Goal: Find specific page/section: Find specific page/section

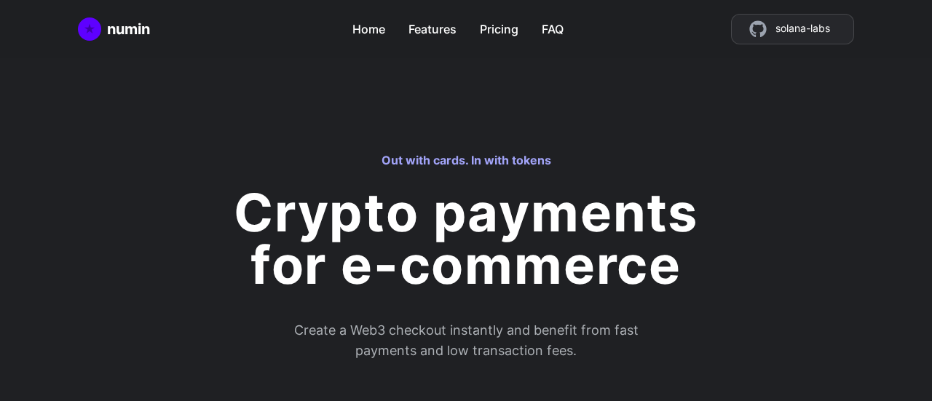
scroll to position [4287, 0]
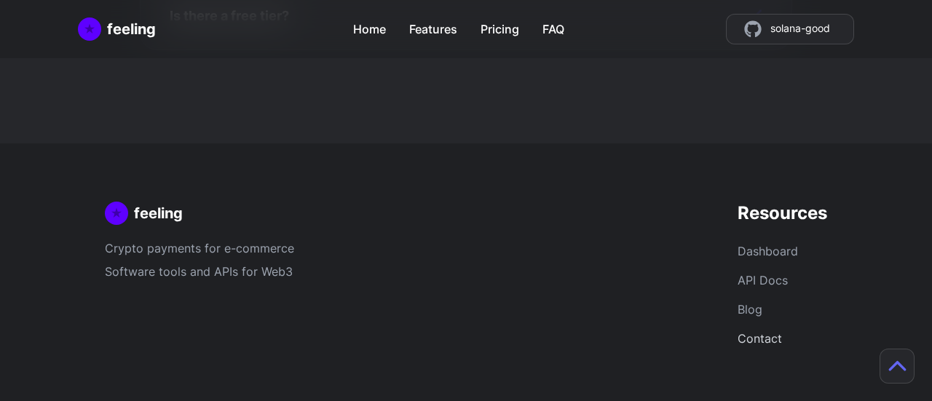
click at [765, 333] on link "Contact" at bounding box center [760, 338] width 44 height 15
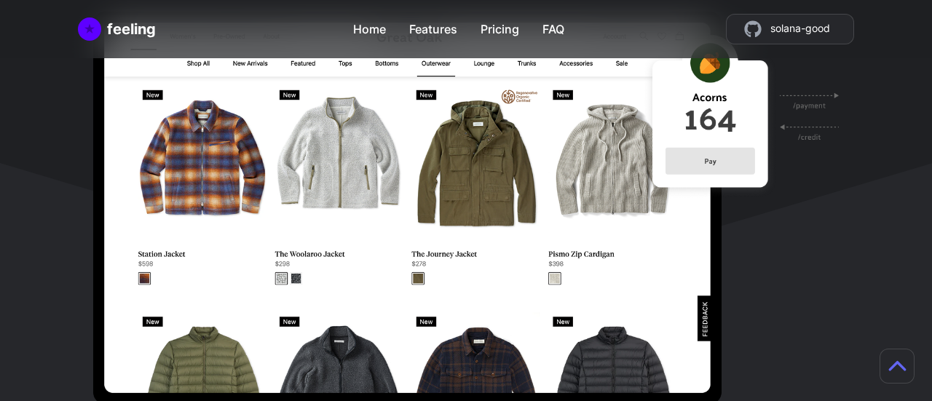
scroll to position [459, 0]
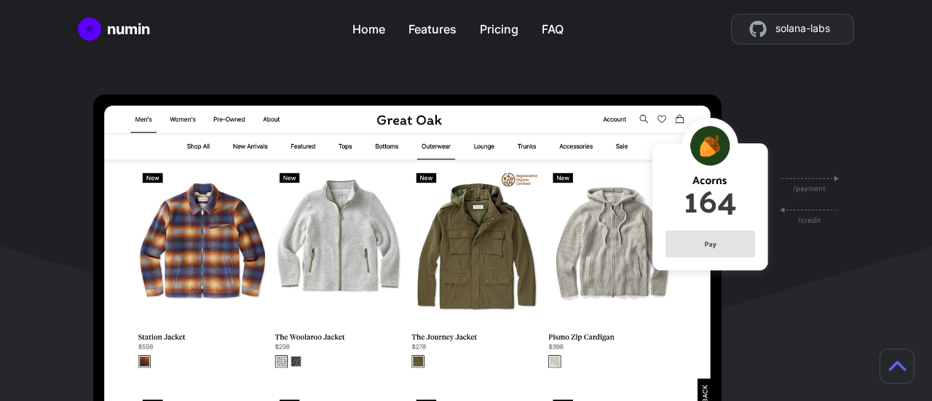
click at [181, 20] on div "numin Home Features Pricing FAQ solana-labs" at bounding box center [466, 29] width 777 height 31
copy div "numin"
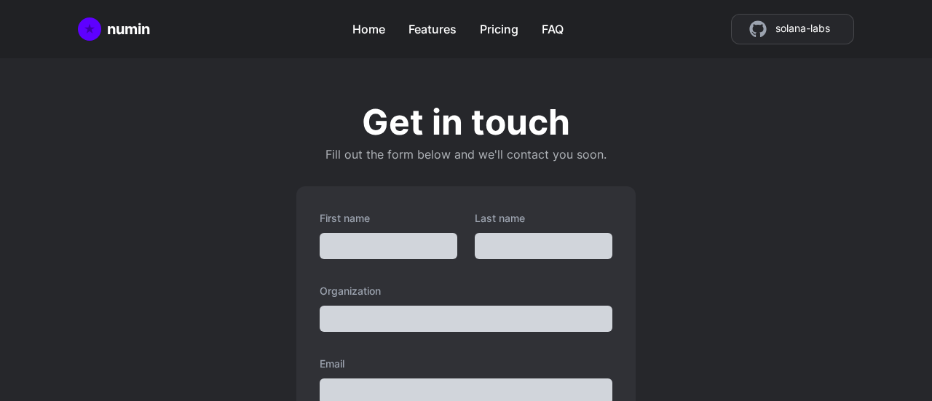
scroll to position [551, 0]
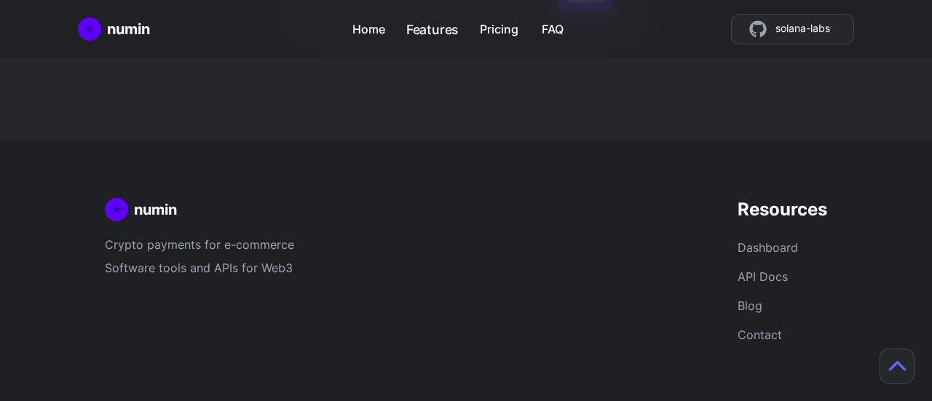
click at [448, 27] on link "Features" at bounding box center [432, 25] width 53 height 25
click at [506, 23] on link "Pricing" at bounding box center [499, 25] width 42 height 25
click at [549, 27] on link "FAQ" at bounding box center [553, 25] width 24 height 25
click at [777, 272] on link "API Docs" at bounding box center [763, 276] width 50 height 15
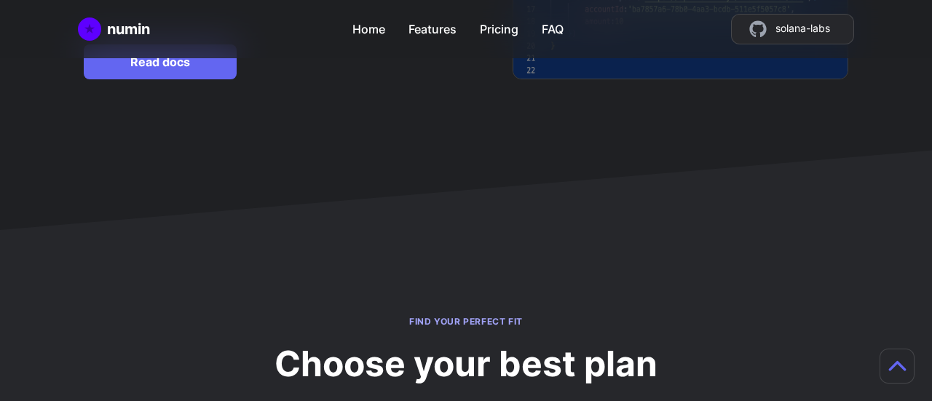
scroll to position [3085, 0]
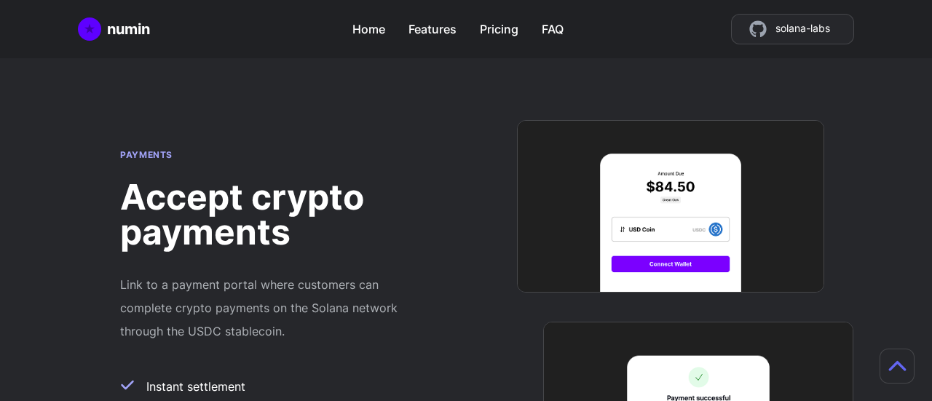
scroll to position [1059, 0]
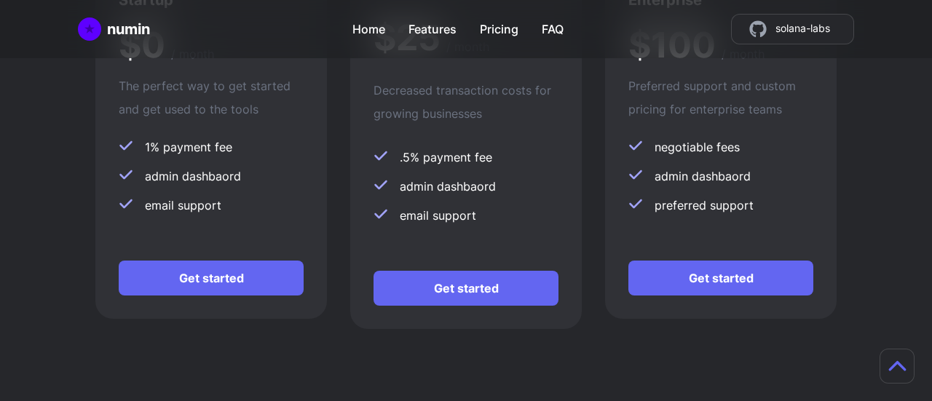
scroll to position [3784, 0]
